Goal: Task Accomplishment & Management: Complete application form

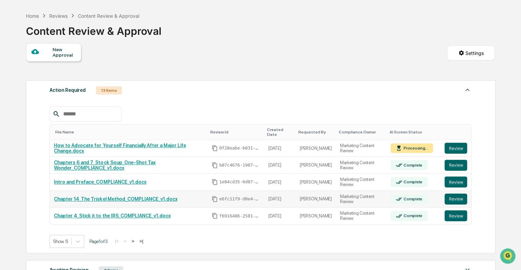
scroll to position [34, 0]
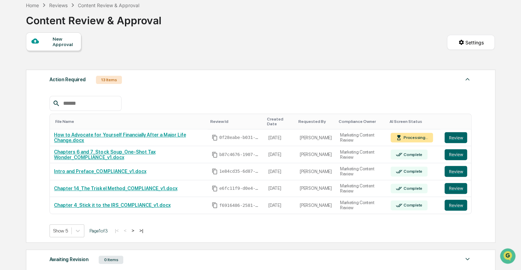
click at [136, 228] on button ">" at bounding box center [132, 231] width 7 height 6
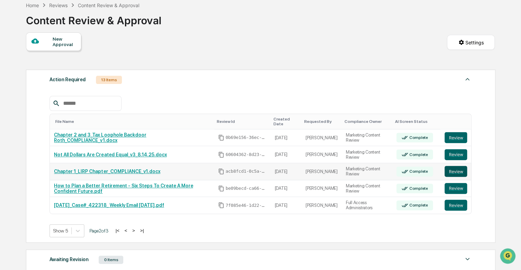
click at [456, 166] on button "Review" at bounding box center [456, 171] width 23 height 11
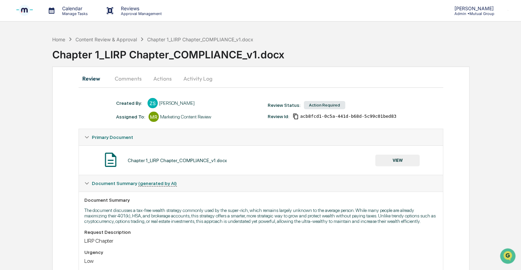
click at [163, 79] on button "Actions" at bounding box center [162, 78] width 31 height 16
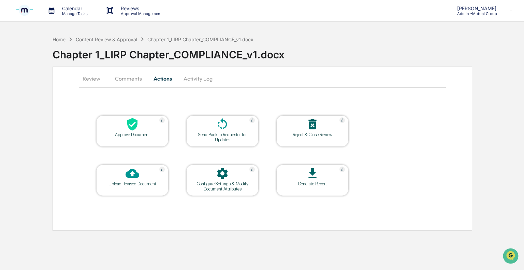
click at [137, 181] on div "Upload Revised Document" at bounding box center [132, 183] width 61 height 5
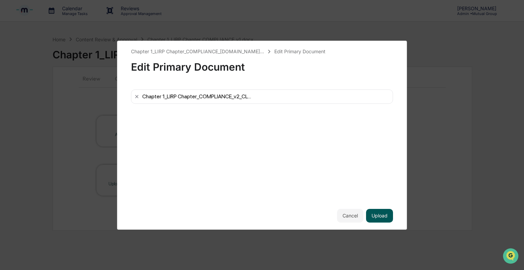
click at [377, 218] on button "Upload" at bounding box center [379, 216] width 27 height 14
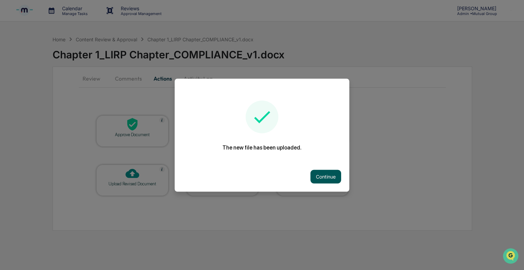
click at [333, 180] on button "Continue" at bounding box center [326, 177] width 31 height 14
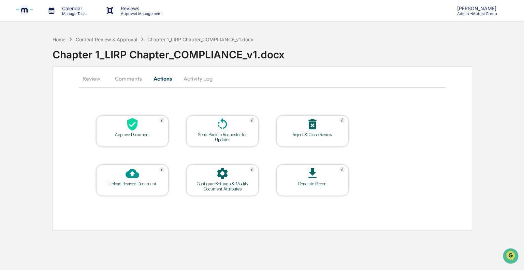
click at [124, 9] on p "Reviews" at bounding box center [140, 8] width 50 height 6
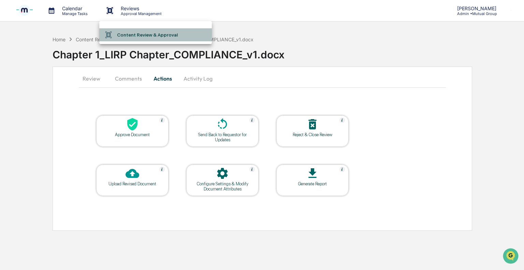
click at [117, 38] on li "Content Review & Approval" at bounding box center [155, 34] width 113 height 13
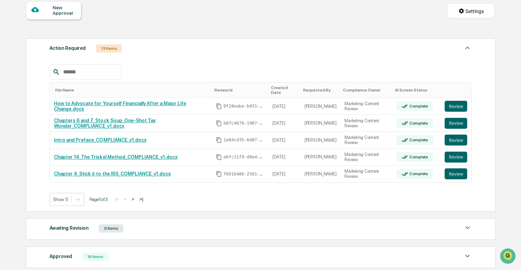
scroll to position [68, 0]
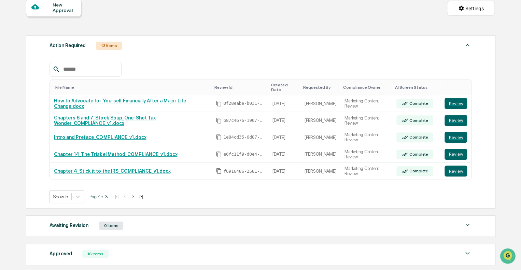
click at [136, 194] on button ">" at bounding box center [132, 197] width 7 height 6
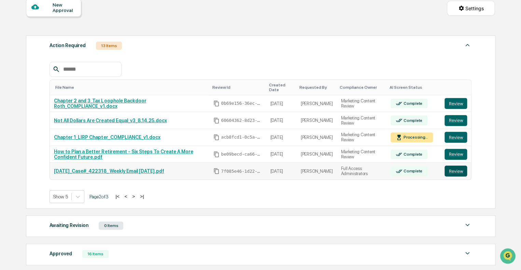
click at [451, 166] on button "Review" at bounding box center [456, 171] width 23 height 11
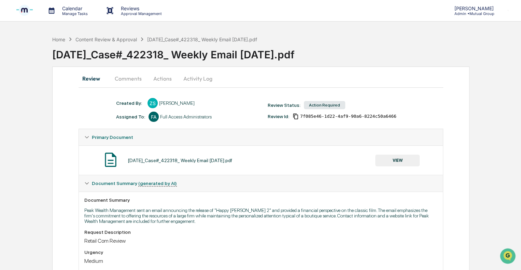
click at [159, 76] on button "Actions" at bounding box center [162, 78] width 31 height 16
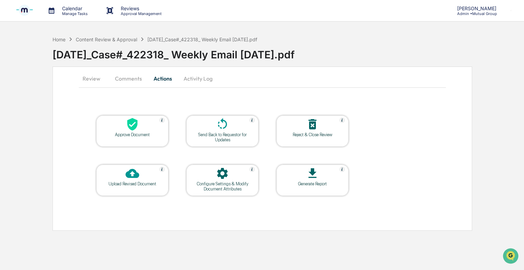
click at [135, 125] on icon at bounding box center [132, 124] width 10 height 13
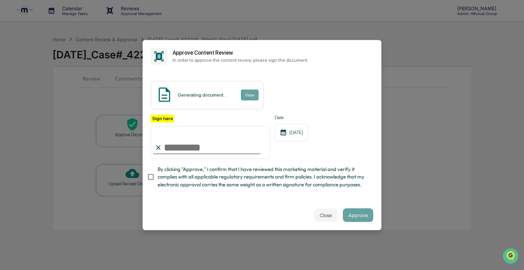
click at [202, 143] on input "Sign here" at bounding box center [210, 142] width 119 height 33
type input "**"
click at [359, 215] on button "Approve" at bounding box center [358, 215] width 30 height 14
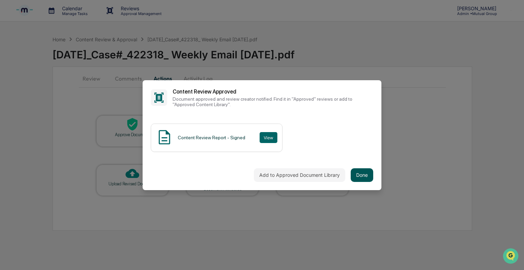
click at [359, 177] on button "Done" at bounding box center [362, 175] width 23 height 14
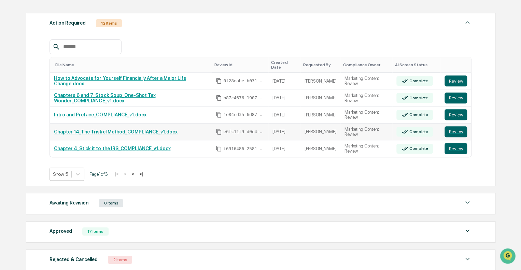
scroll to position [102, 0]
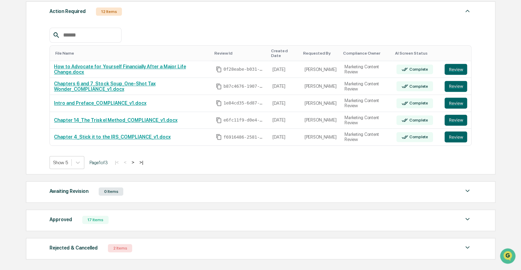
click at [136, 159] on button ">" at bounding box center [132, 162] width 7 height 6
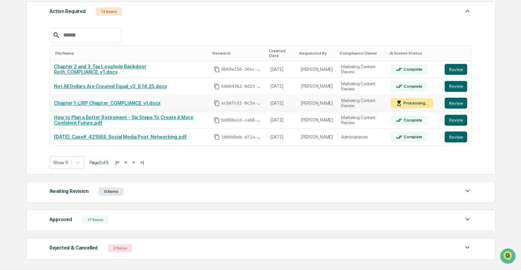
click at [126, 100] on link "Chapter 1_LIRP Chapter_COMPLIANCE_v1.docx" at bounding box center [107, 102] width 106 height 5
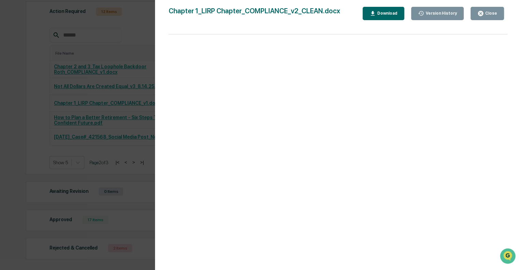
click at [483, 13] on icon "button" at bounding box center [480, 13] width 5 height 5
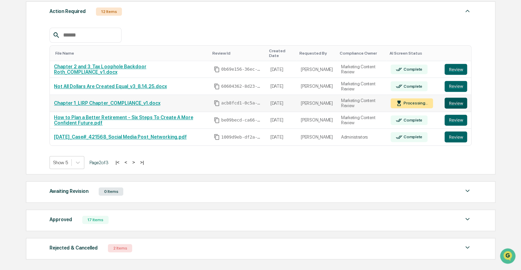
click at [459, 100] on button "Review" at bounding box center [456, 103] width 23 height 11
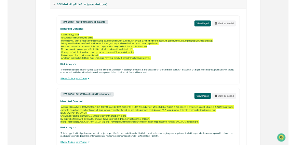
scroll to position [341, 0]
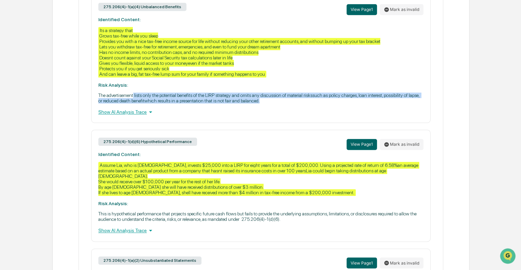
drag, startPoint x: 135, startPoint y: 100, endPoint x: 262, endPoint y: 106, distance: 127.1
click at [262, 103] on p "The advertisement lists only the potential benefits of the LIRP strategy and om…" at bounding box center [260, 98] width 325 height 11
copy p "lists only the potential benefits of the LIRP strategy and omits any discussion…"
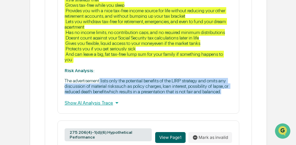
scroll to position [410, 0]
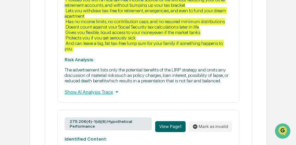
click at [128, 74] on div "275.206(4)-1(a)(4) Unbalanced Benefits View Page 1 Mark as invalid Identified C…" at bounding box center [148, 25] width 182 height 155
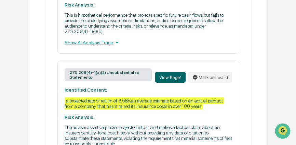
scroll to position [644, 0]
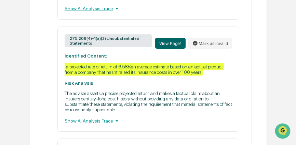
click at [199, 62] on div "275.206(4)-1(a)(2) Unsubstantiated Statements View Page 1 Mark as invalid Ident…" at bounding box center [148, 80] width 182 height 106
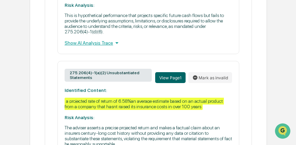
scroll to position [610, 0]
